Goal: Find specific page/section: Find specific page/section

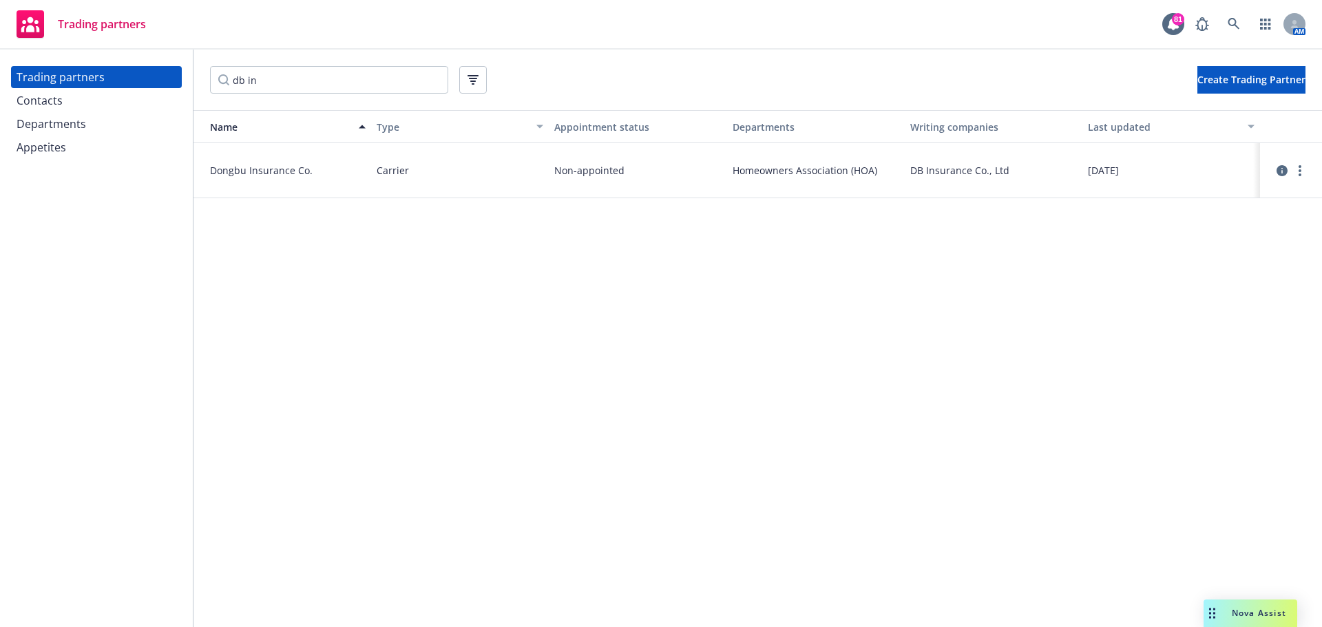
drag, startPoint x: 262, startPoint y: 80, endPoint x: 132, endPoint y: 69, distance: 129.9
click at [135, 71] on div "Trading partners Contacts Departments Appetites db in Create Trading Partner Na…" at bounding box center [661, 339] width 1322 height 578
drag, startPoint x: 275, startPoint y: 81, endPoint x: 95, endPoint y: 81, distance: 180.4
click at [109, 81] on div "Trading partners Contacts Departments Appetites epic Create Trading Partner Nam…" at bounding box center [661, 339] width 1322 height 578
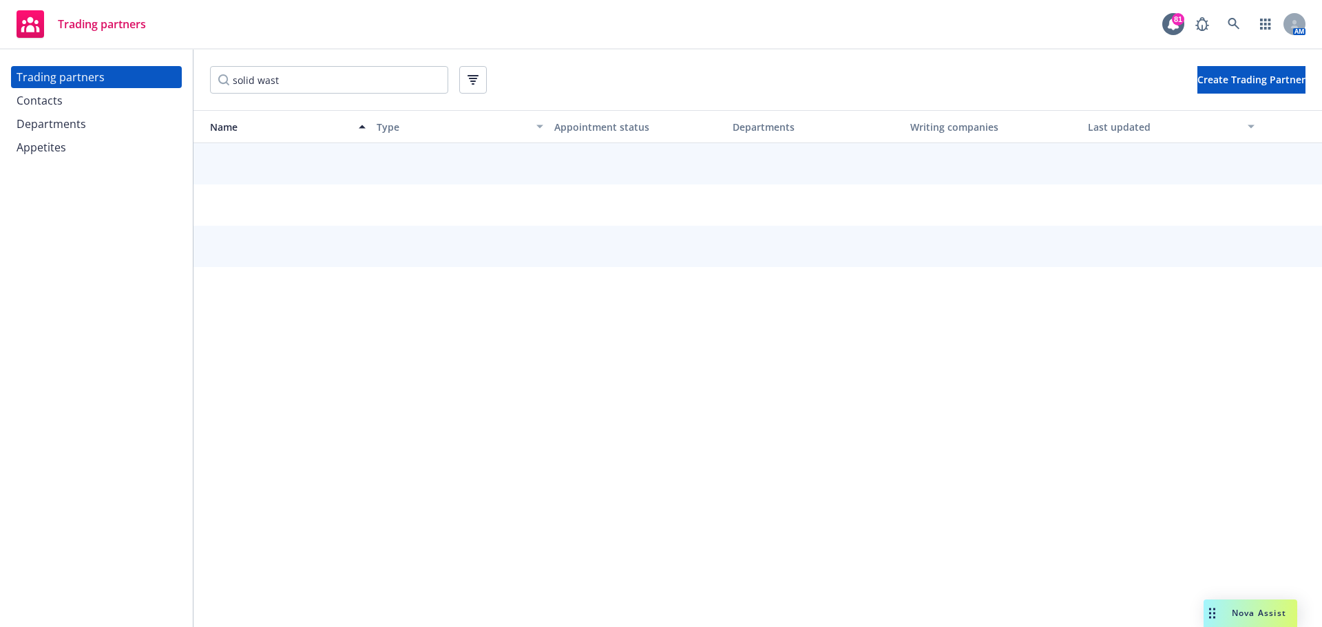
type input "solid waste"
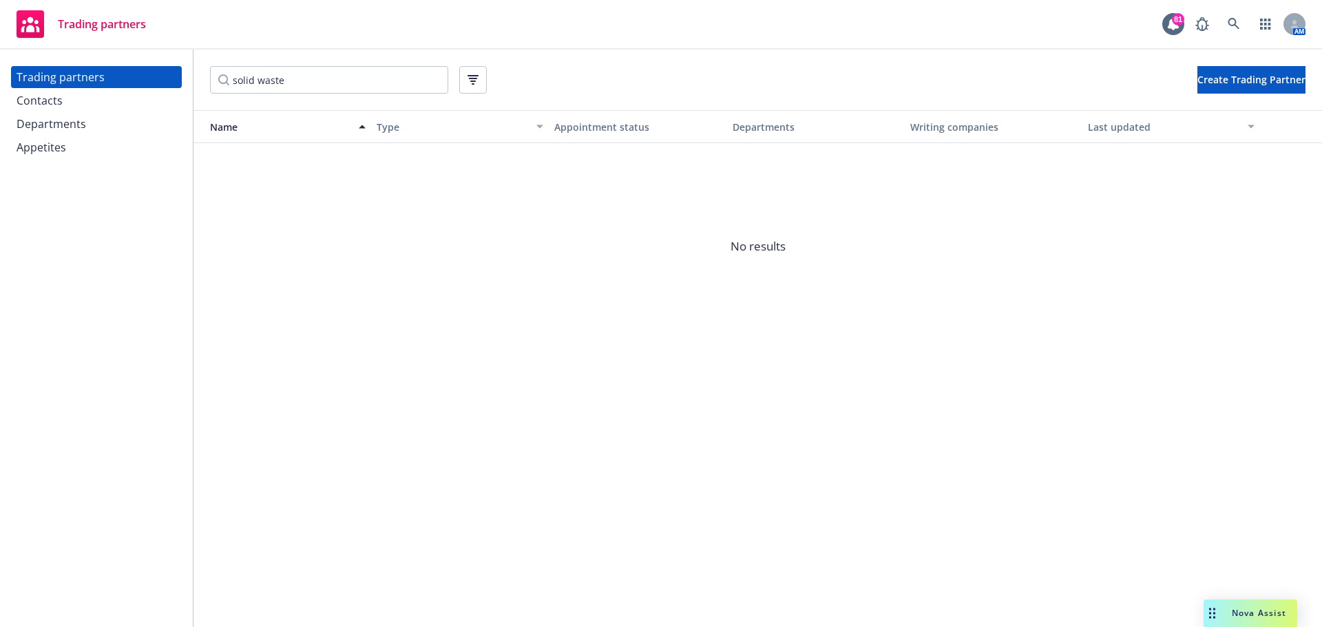
drag, startPoint x: 335, startPoint y: 74, endPoint x: 97, endPoint y: 75, distance: 237.6
click at [98, 75] on div "Trading partners Contacts Departments Appetites solid waste Create Trading Part…" at bounding box center [661, 339] width 1322 height 578
